Goal: Transaction & Acquisition: Purchase product/service

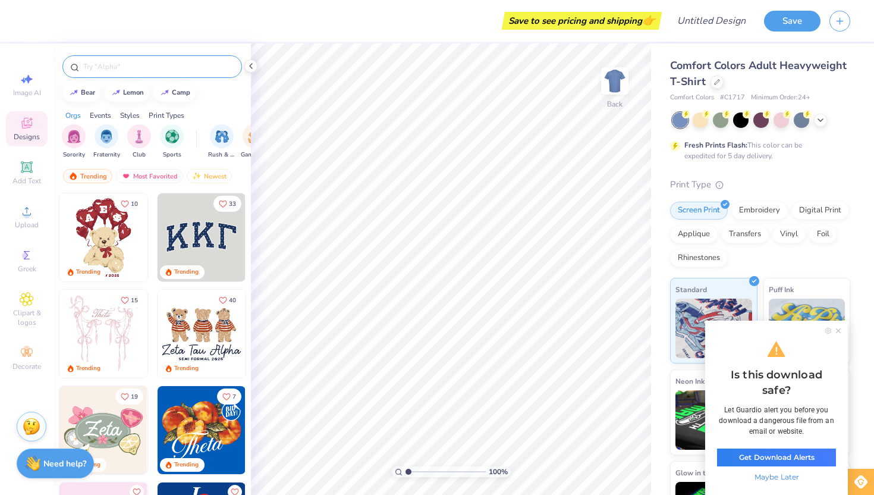
click at [136, 73] on div at bounding box center [152, 66] width 180 height 23
click at [127, 68] on input "text" at bounding box center [158, 67] width 152 height 12
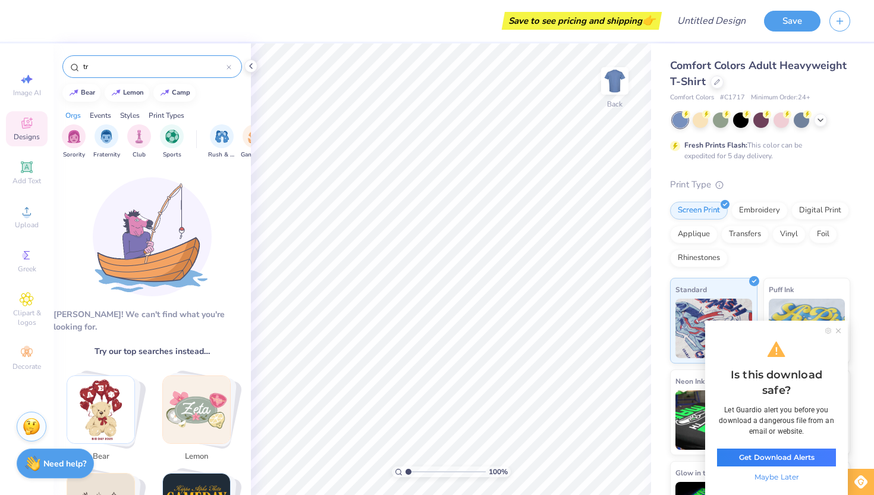
type input "t"
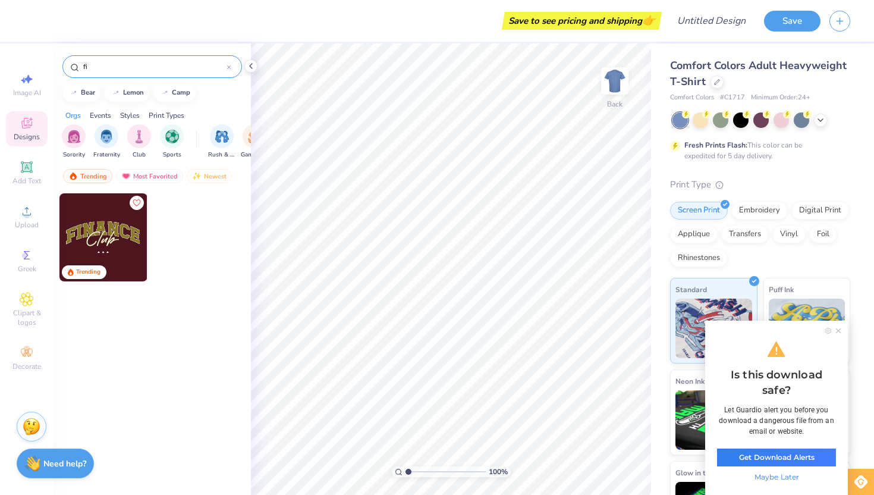
type input "f"
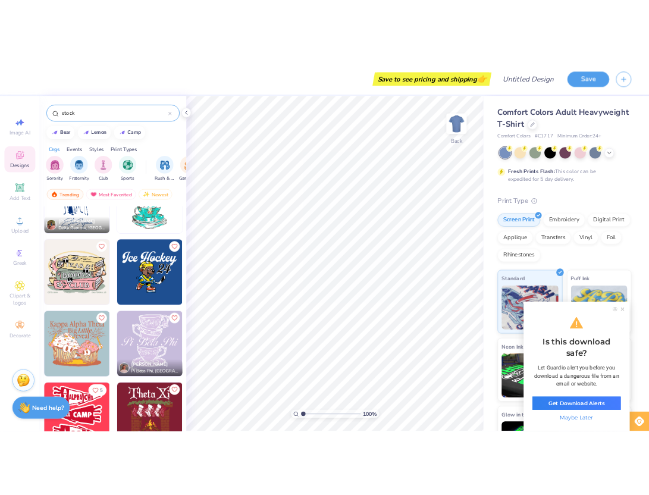
scroll to position [633, 0]
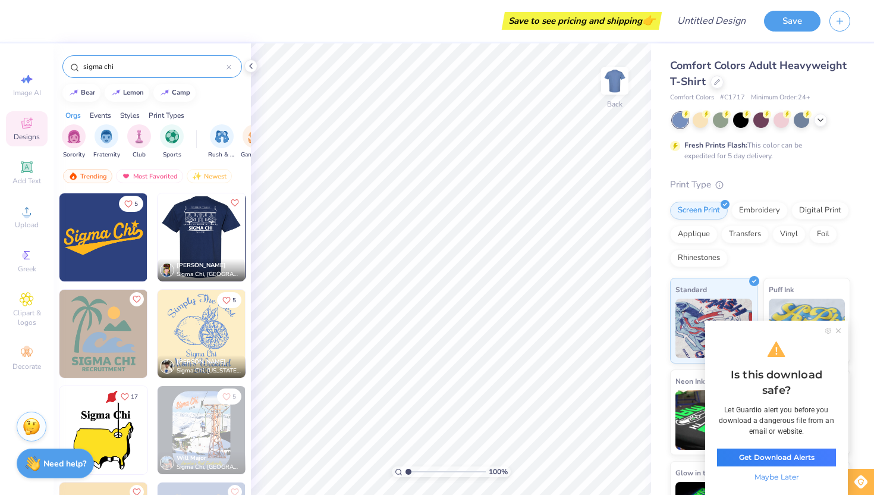
type input "sigma chi"
click at [224, 229] on img at bounding box center [201, 237] width 88 height 88
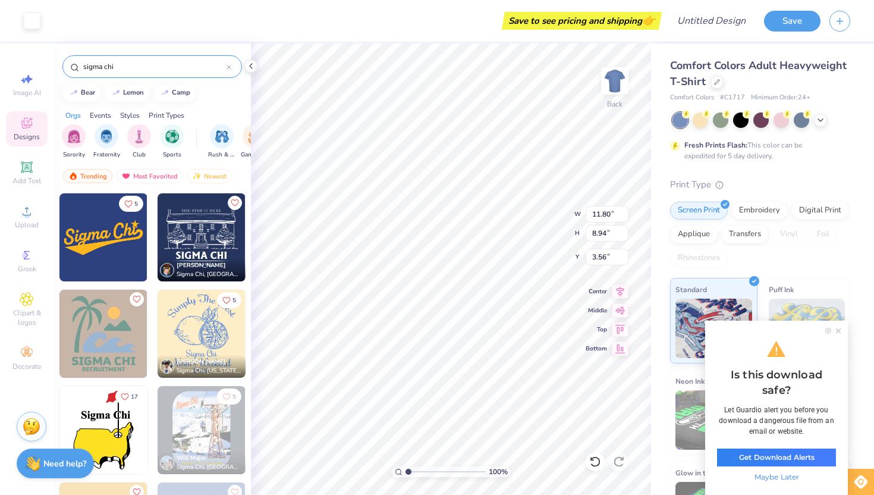
type input "3.56"
click at [627, 71] on img at bounding box center [615, 81] width 48 height 48
click at [626, 73] on img at bounding box center [615, 81] width 48 height 48
